Goal: Navigation & Orientation: Find specific page/section

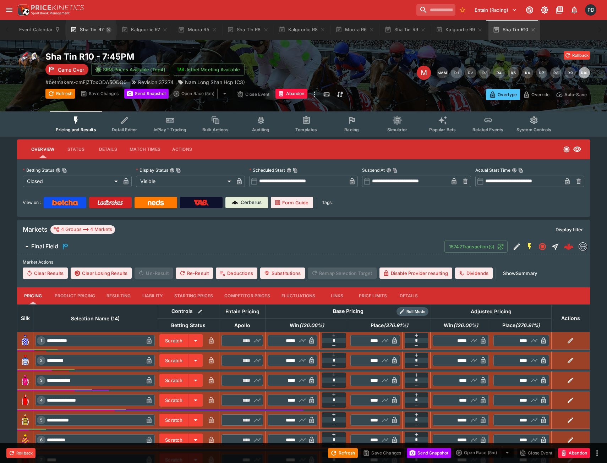
click at [111, 31] on icon "button" at bounding box center [109, 30] width 6 height 6
click at [111, 31] on icon "button" at bounding box center [114, 30] width 6 height 6
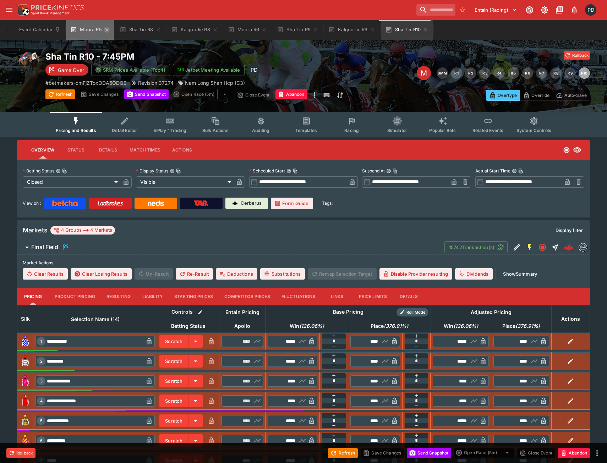
click at [106, 29] on icon "button" at bounding box center [107, 30] width 6 height 6
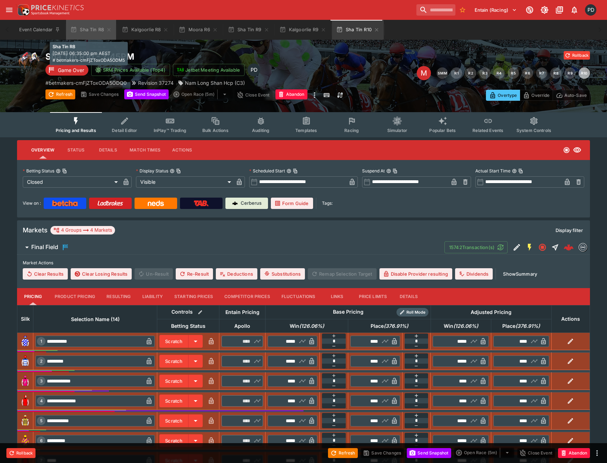
click at [106, 29] on icon "button" at bounding box center [109, 30] width 6 height 6
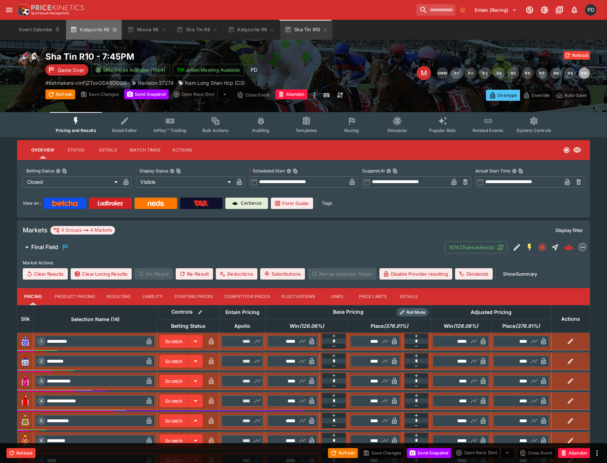
click at [115, 30] on icon "button" at bounding box center [115, 30] width 6 height 6
click at [106, 30] on icon "button" at bounding box center [106, 29] width 3 height 3
click at [110, 30] on icon "button" at bounding box center [109, 30] width 6 height 6
click at [114, 30] on icon "button" at bounding box center [115, 30] width 6 height 6
click at [111, 31] on icon "button" at bounding box center [110, 29] width 3 height 3
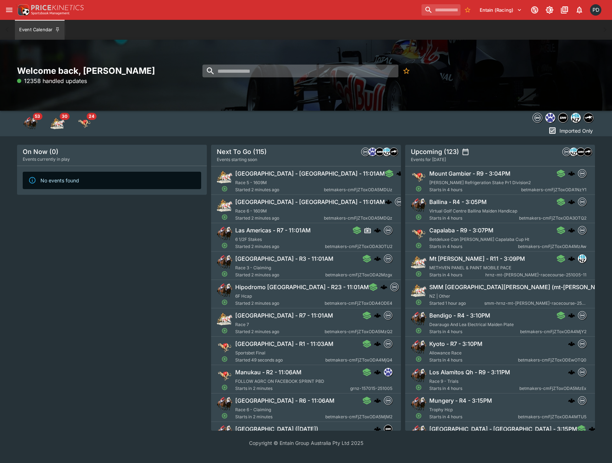
click at [299, 76] on input "search" at bounding box center [301, 71] width 196 height 13
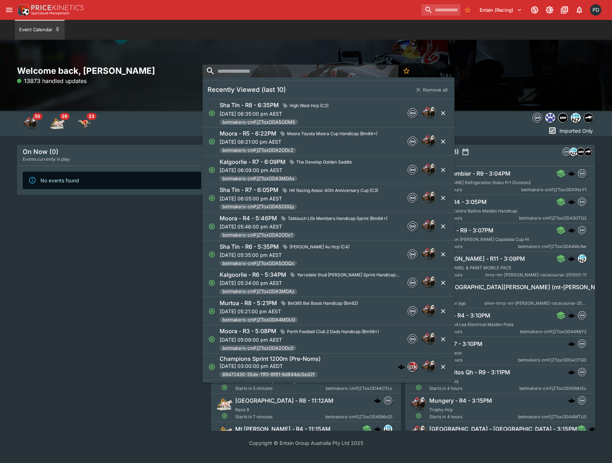
click at [456, 60] on div "Welcome back, [PERSON_NAME] 13873 handled updates" at bounding box center [306, 75] width 612 height 71
